Goal: Task Accomplishment & Management: Use online tool/utility

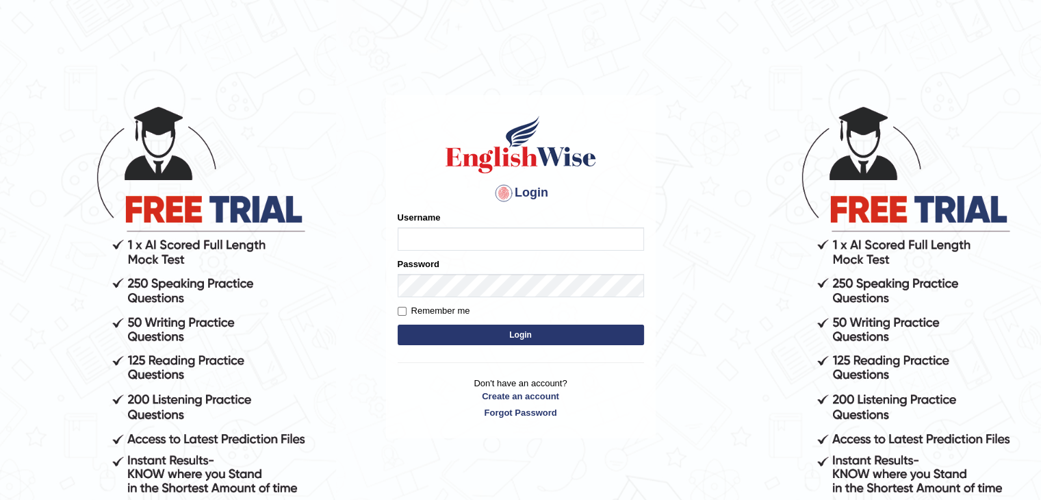
click at [485, 233] on input "Username" at bounding box center [521, 238] width 246 height 23
click at [480, 244] on input "Username" at bounding box center [521, 238] width 246 height 23
click at [430, 240] on input "Username" at bounding box center [521, 238] width 246 height 23
type input "kasundi"
click at [398, 324] on button "Login" at bounding box center [521, 334] width 246 height 21
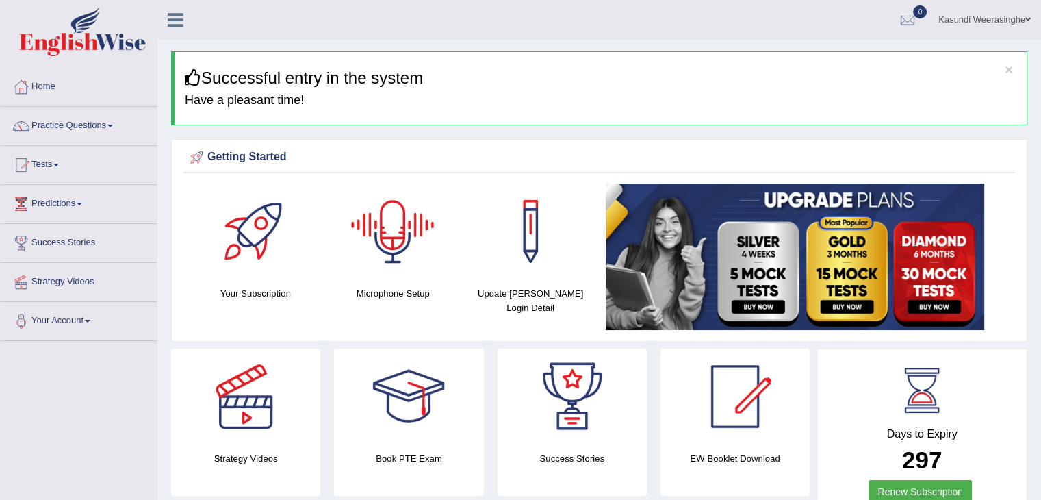
click at [406, 231] on div at bounding box center [393, 231] width 96 height 96
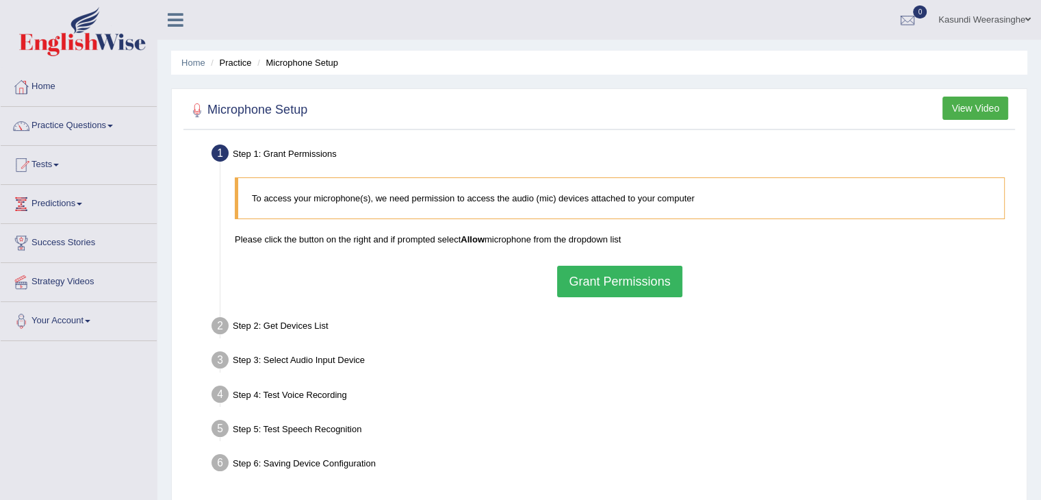
click at [596, 272] on button "Grant Permissions" at bounding box center [619, 281] width 125 height 31
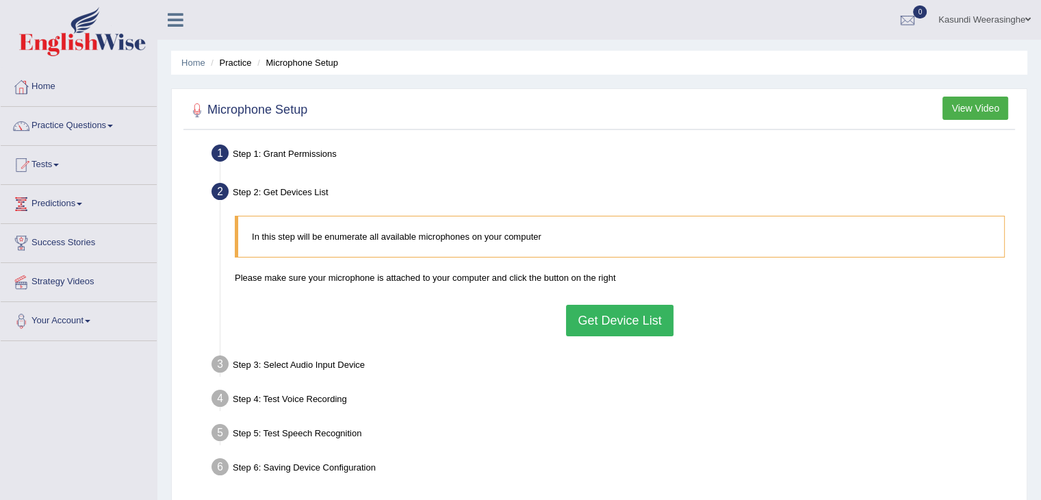
click at [591, 320] on button "Get Device List" at bounding box center [619, 320] width 107 height 31
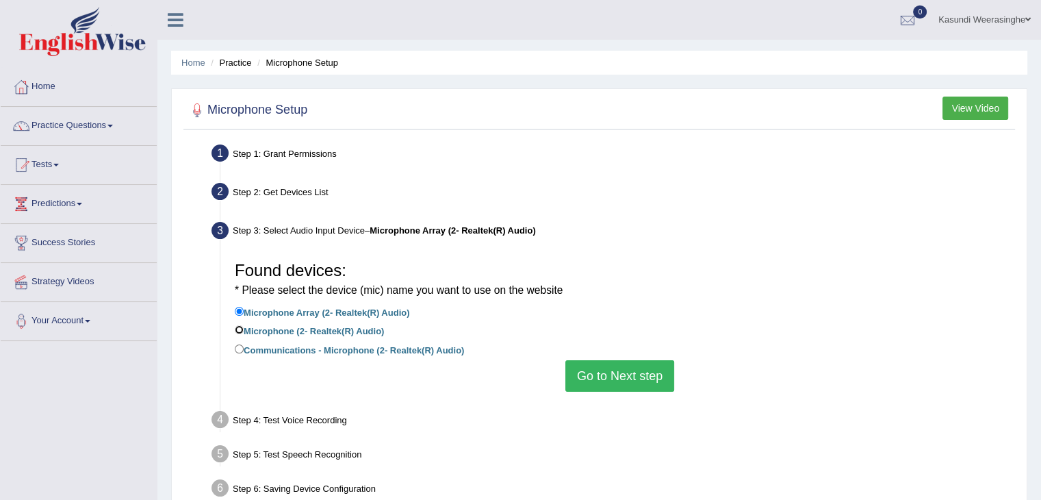
click at [240, 328] on input "Microphone (2- Realtek(R) Audio)" at bounding box center [239, 329] width 9 height 9
radio input "true"
click at [602, 378] on button "Go to Next step" at bounding box center [619, 375] width 109 height 31
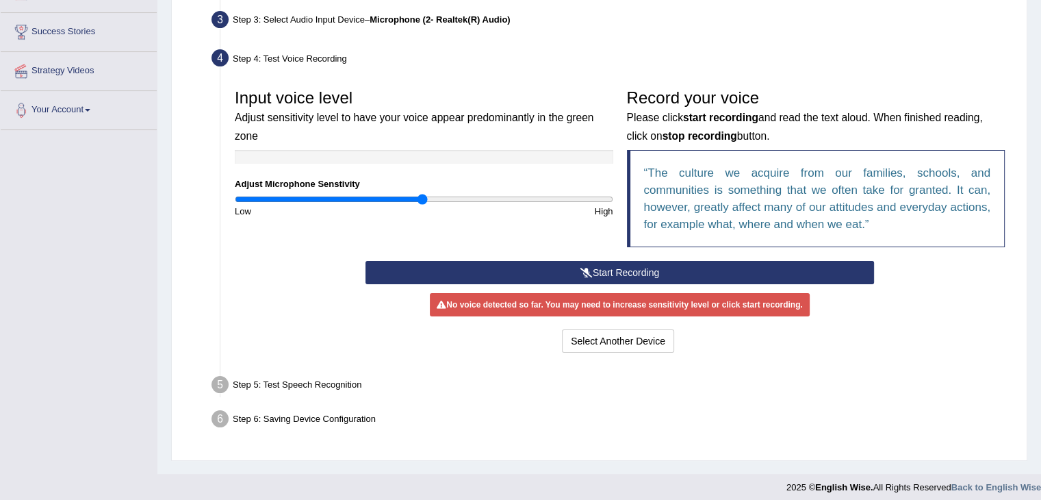
scroll to position [219, 0]
